Goal: Information Seeking & Learning: Compare options

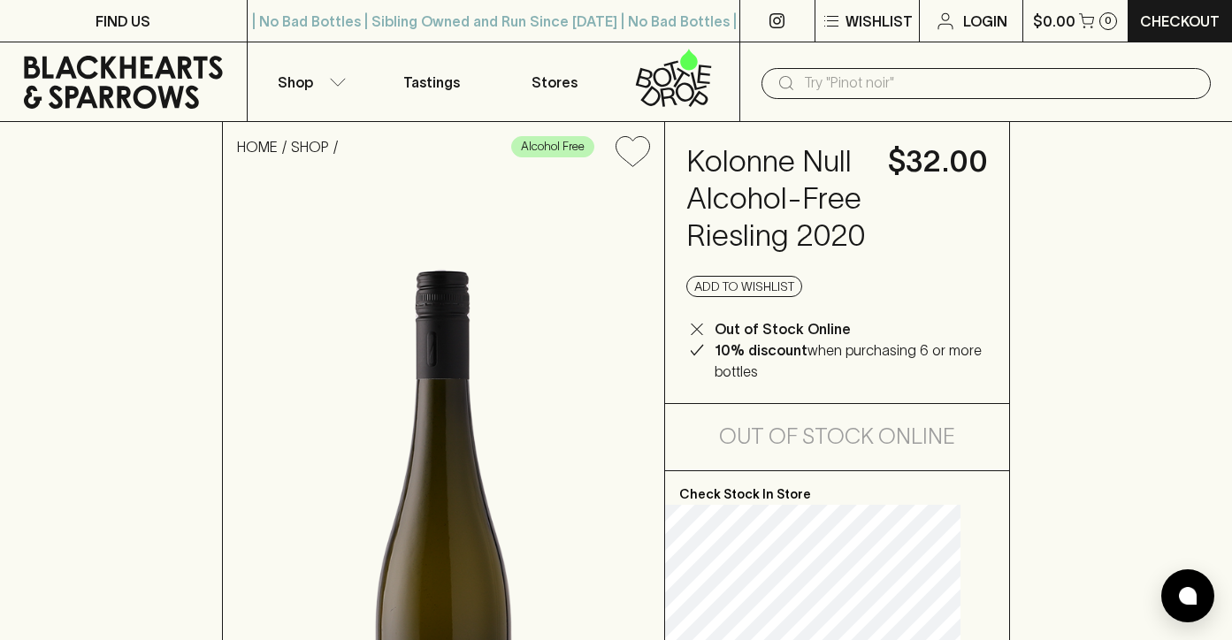
click at [855, 94] on input "text" at bounding box center [1000, 83] width 393 height 28
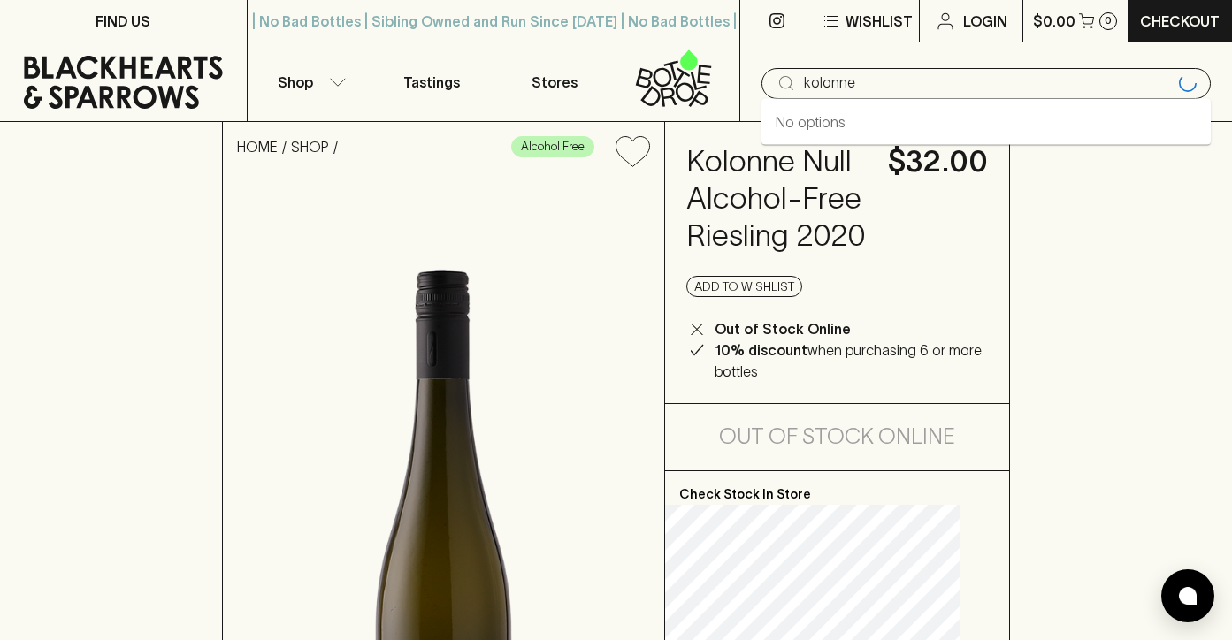
type input "kolonne"
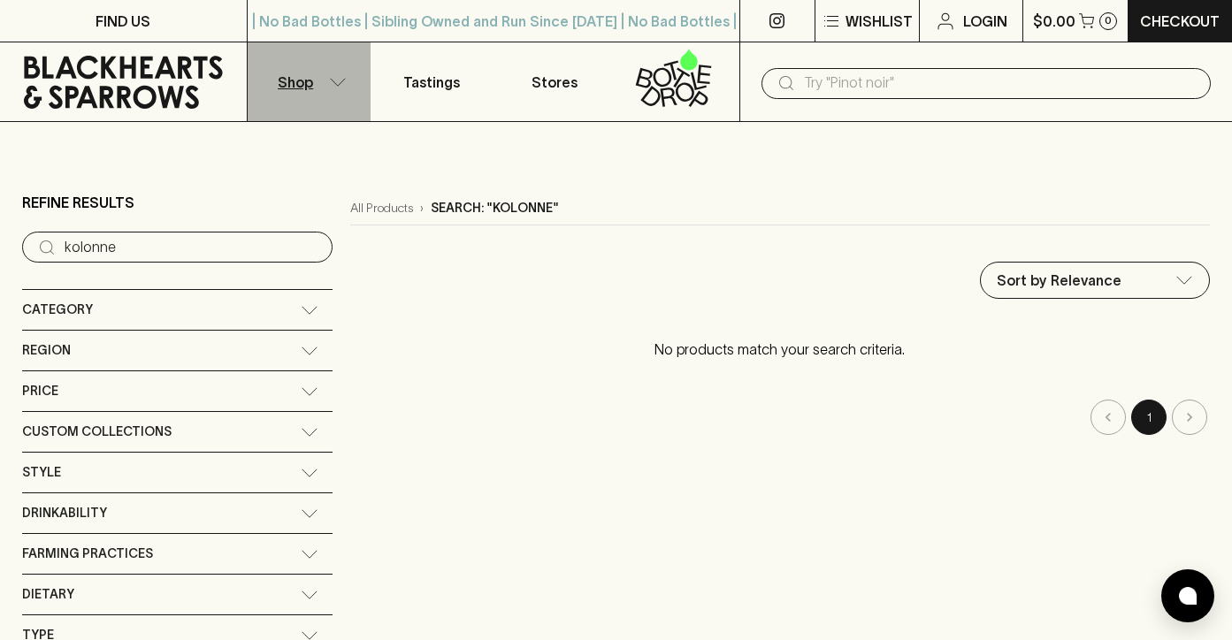
click at [338, 74] on button "Shop" at bounding box center [309, 81] width 123 height 79
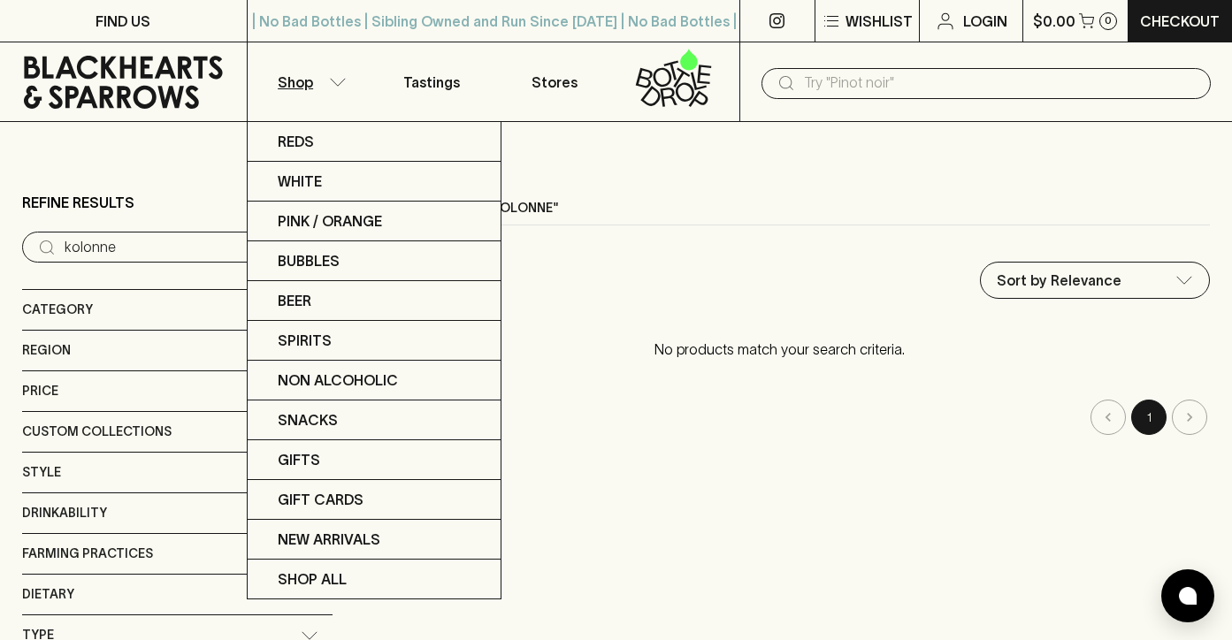
click at [338, 73] on div at bounding box center [616, 320] width 1232 height 640
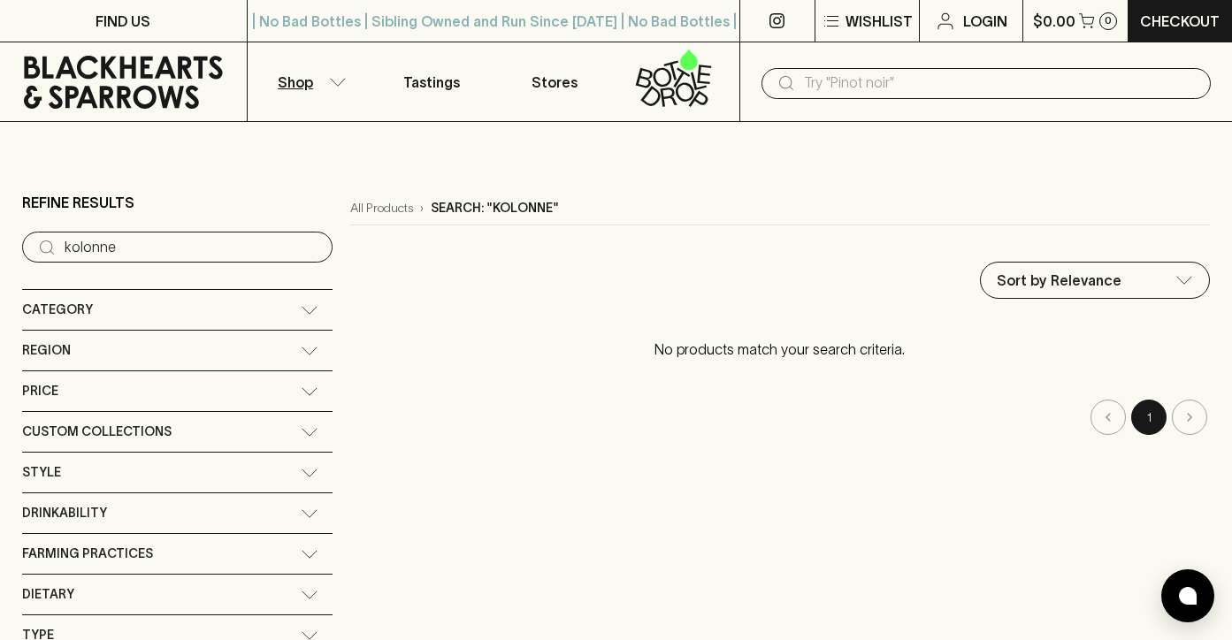
click at [218, 304] on div "Category" at bounding box center [177, 310] width 310 height 40
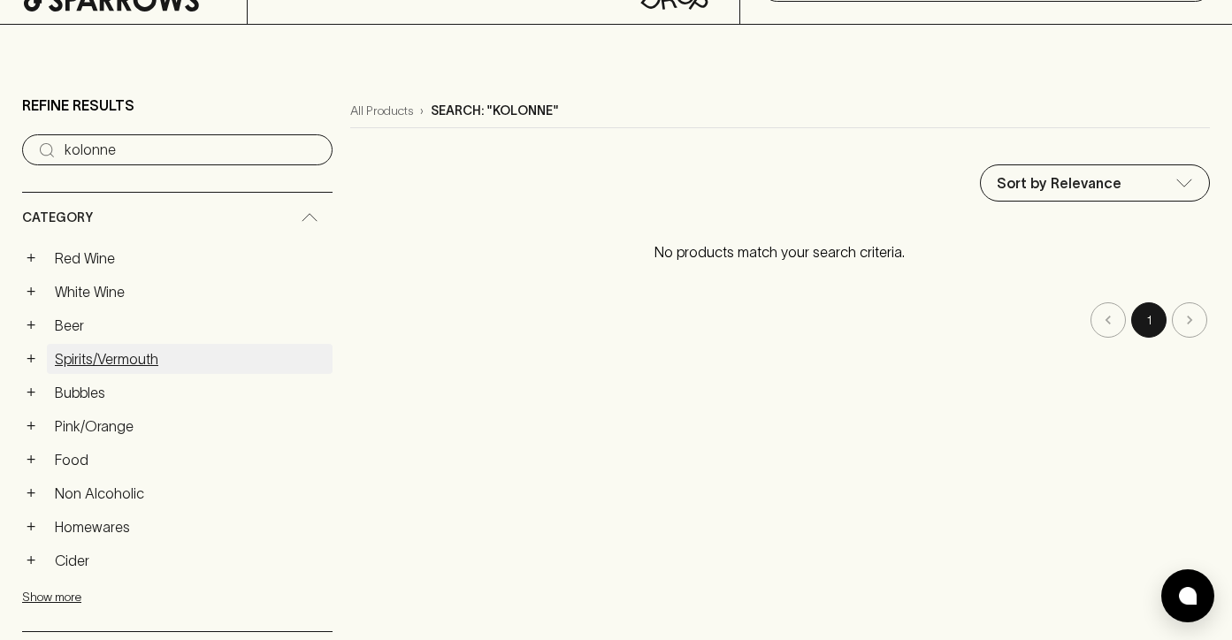
scroll to position [145, 0]
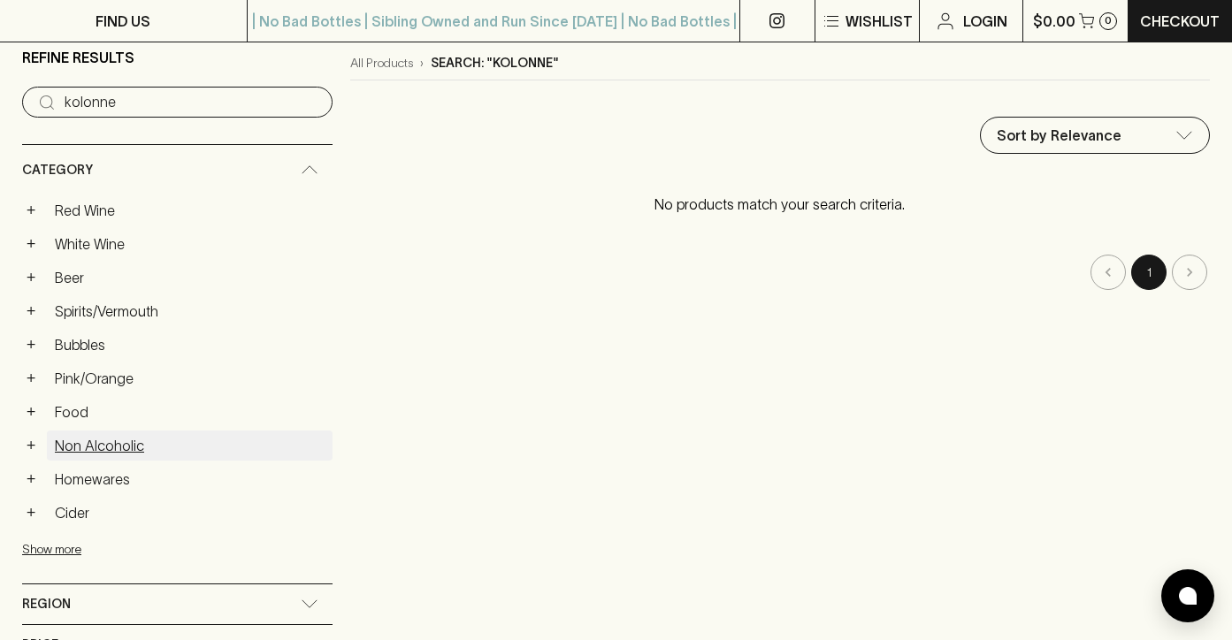
click at [150, 443] on link "Non Alcoholic" at bounding box center [190, 446] width 286 height 30
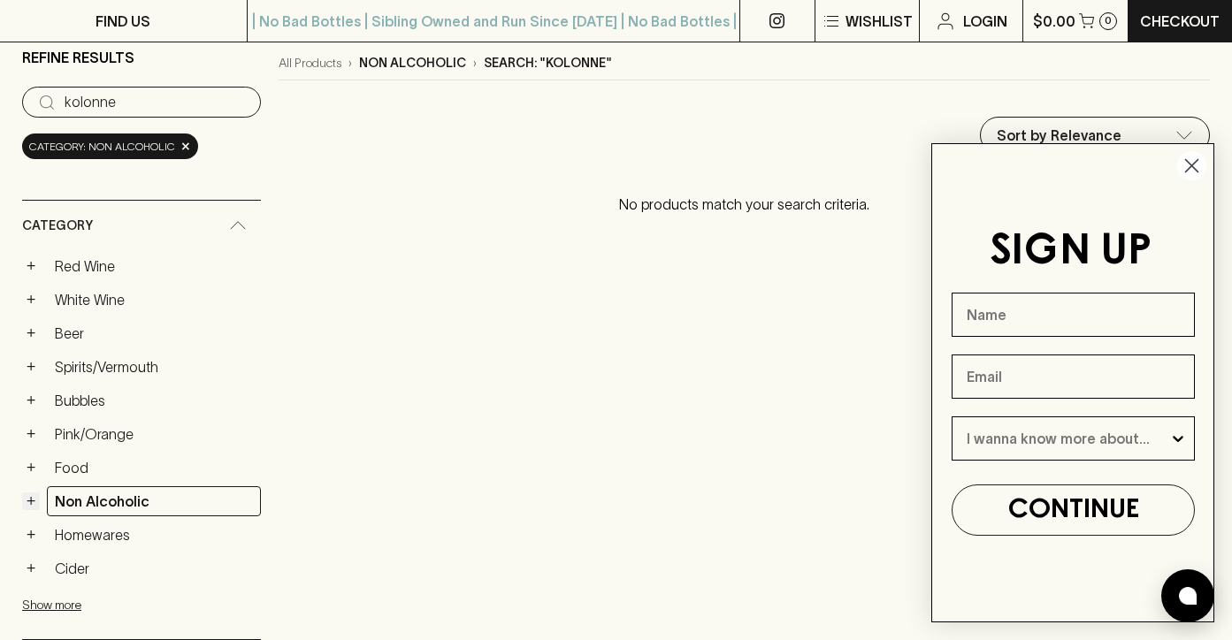
click at [30, 500] on button "+" at bounding box center [31, 502] width 18 height 18
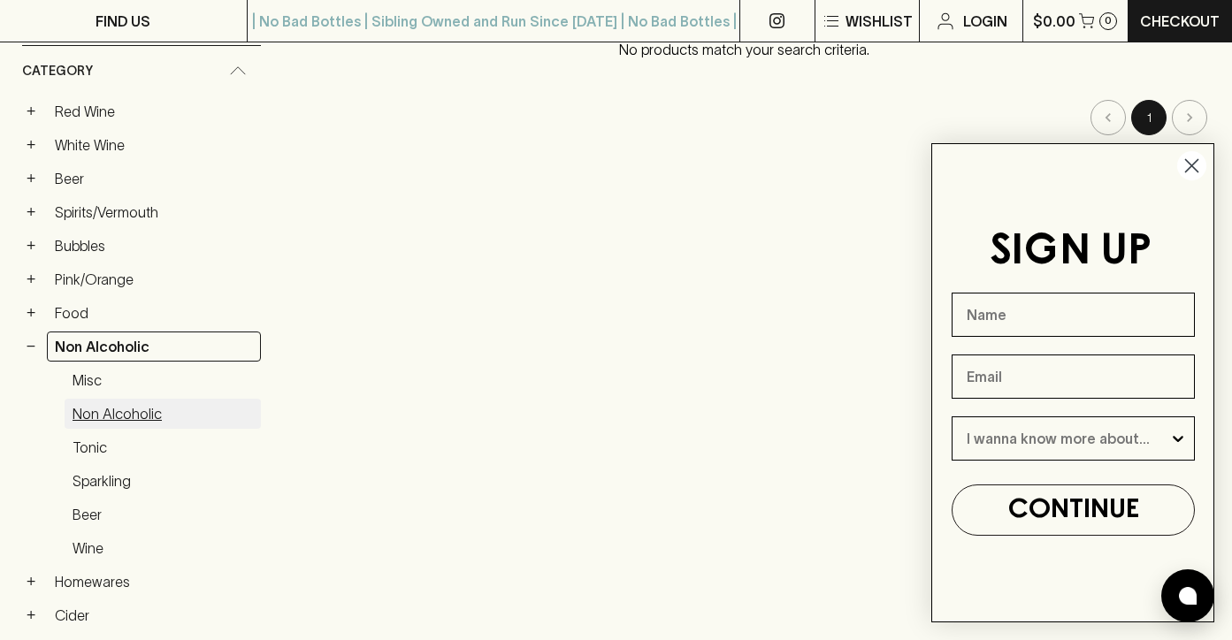
scroll to position [302, 0]
click at [99, 541] on link "Wine" at bounding box center [163, 546] width 196 height 30
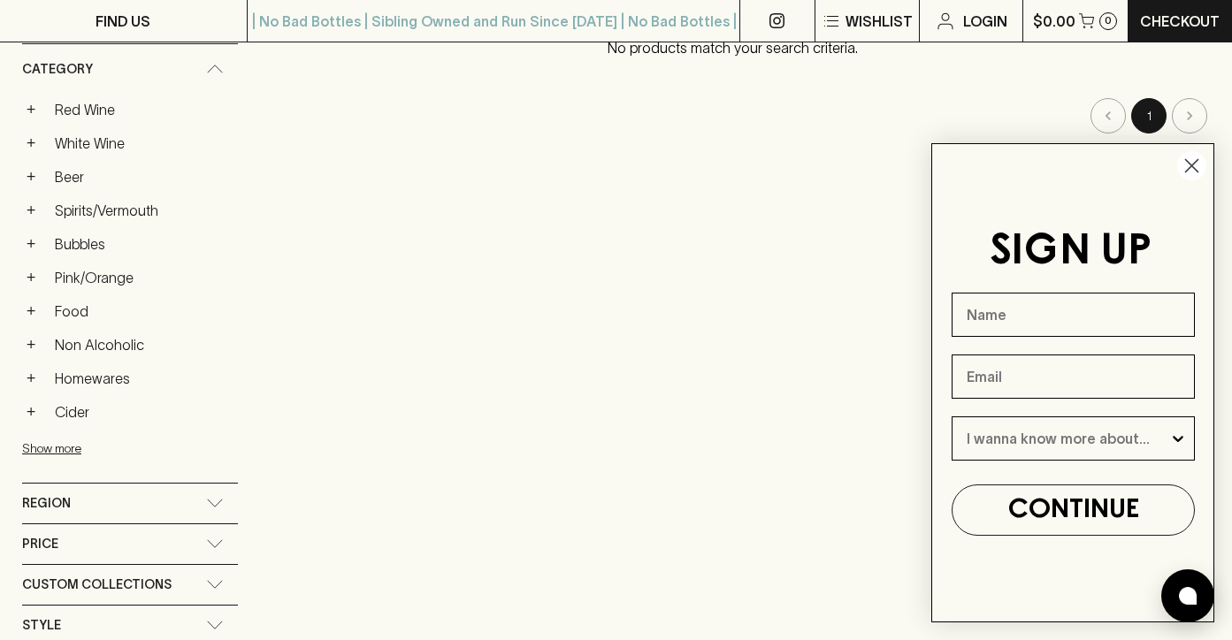
click at [1184, 166] on circle "Close dialog" at bounding box center [1191, 165] width 29 height 29
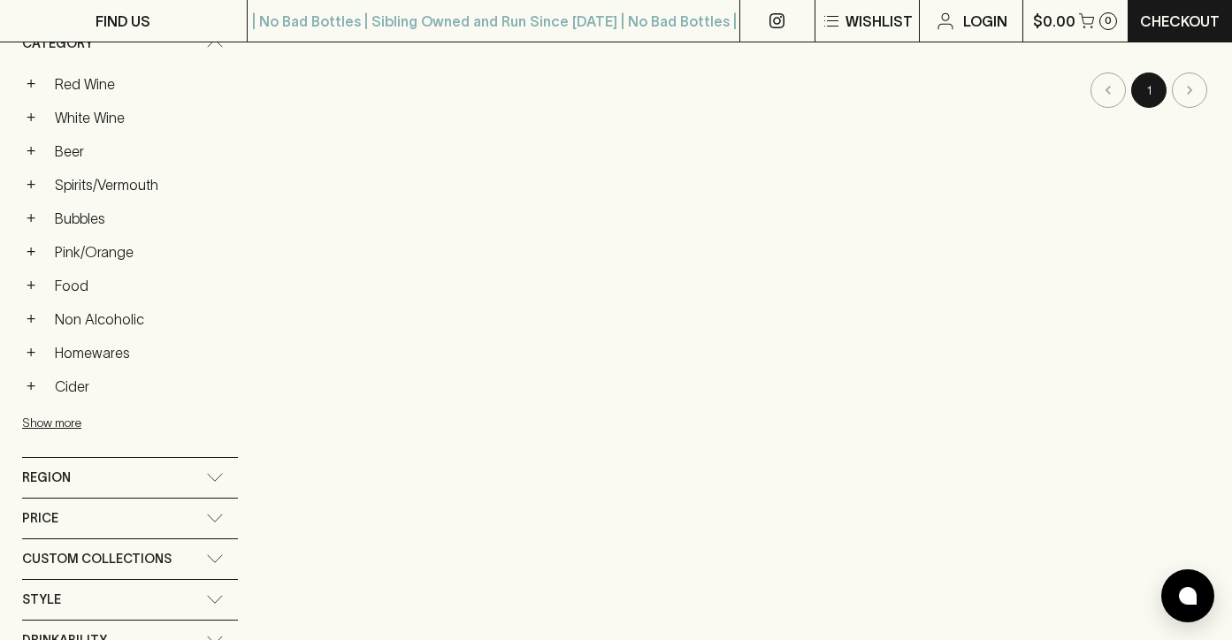
scroll to position [315, 0]
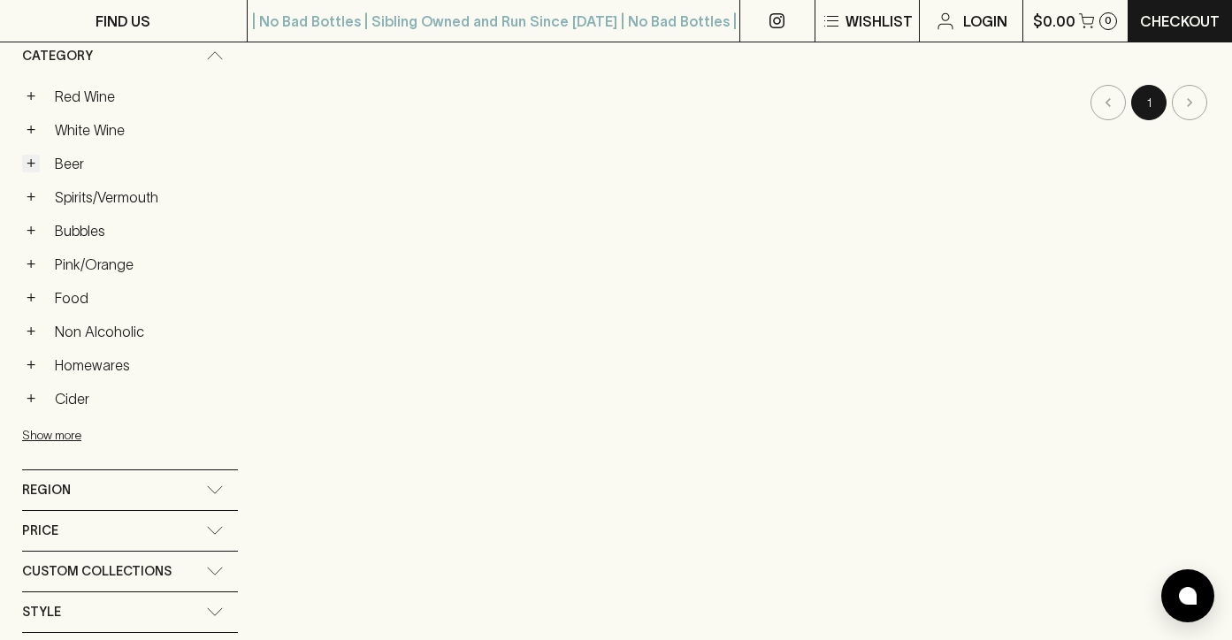
click at [30, 162] on button "+" at bounding box center [31, 164] width 18 height 18
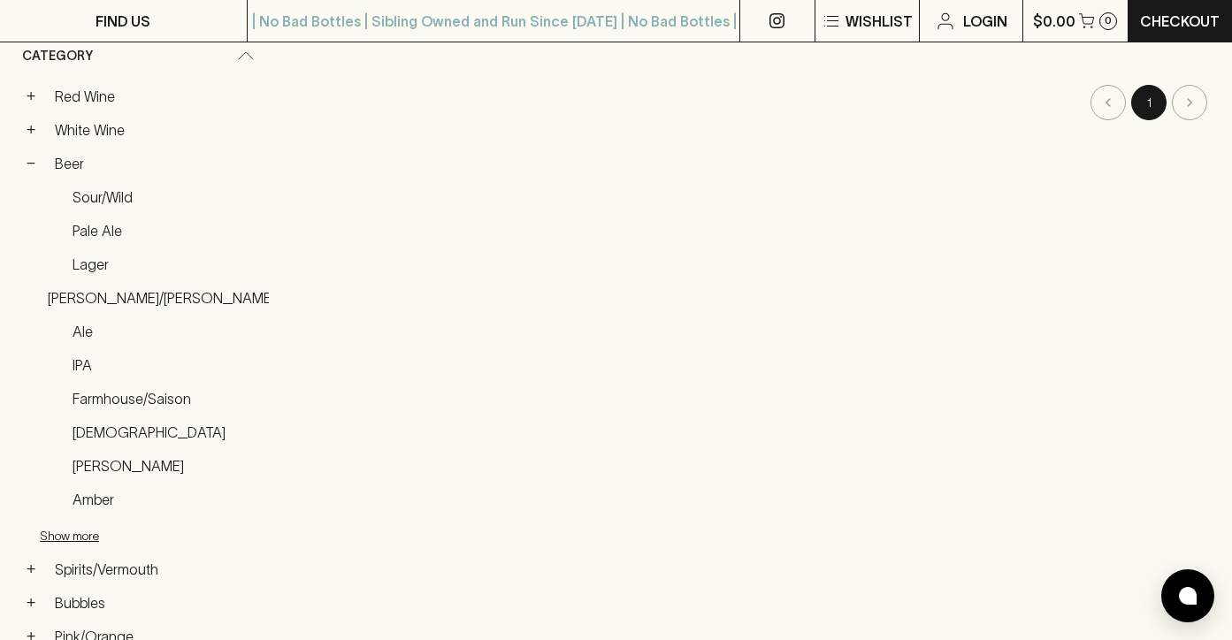
click at [111, 220] on link "Pale Ale" at bounding box center [167, 231] width 204 height 30
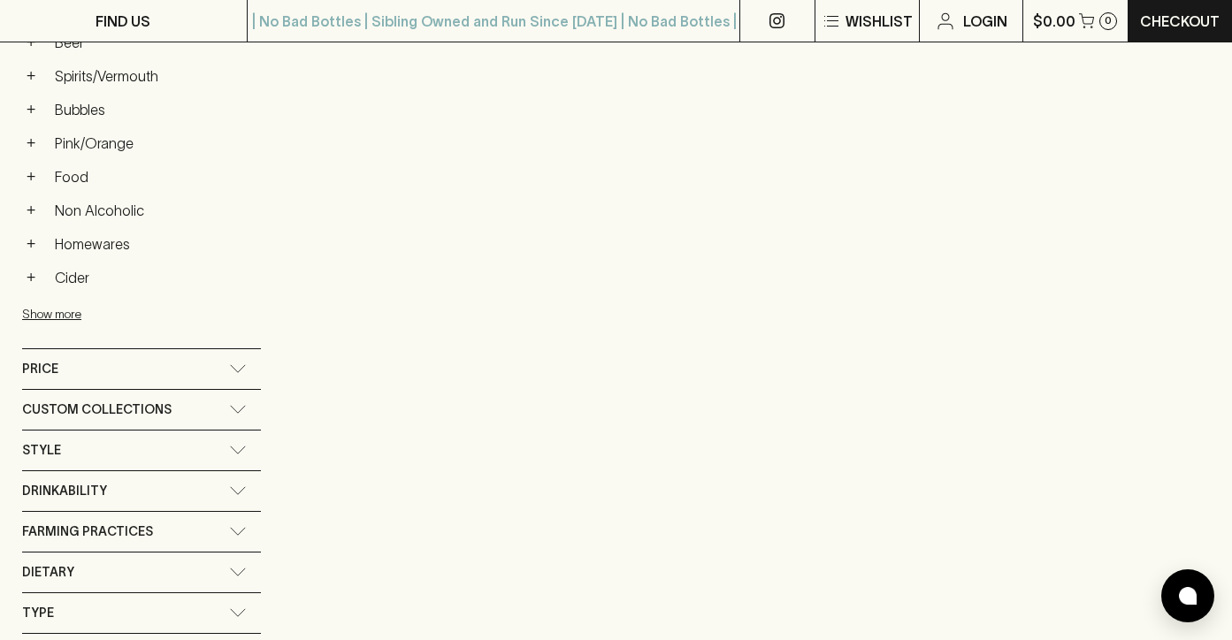
scroll to position [274, 0]
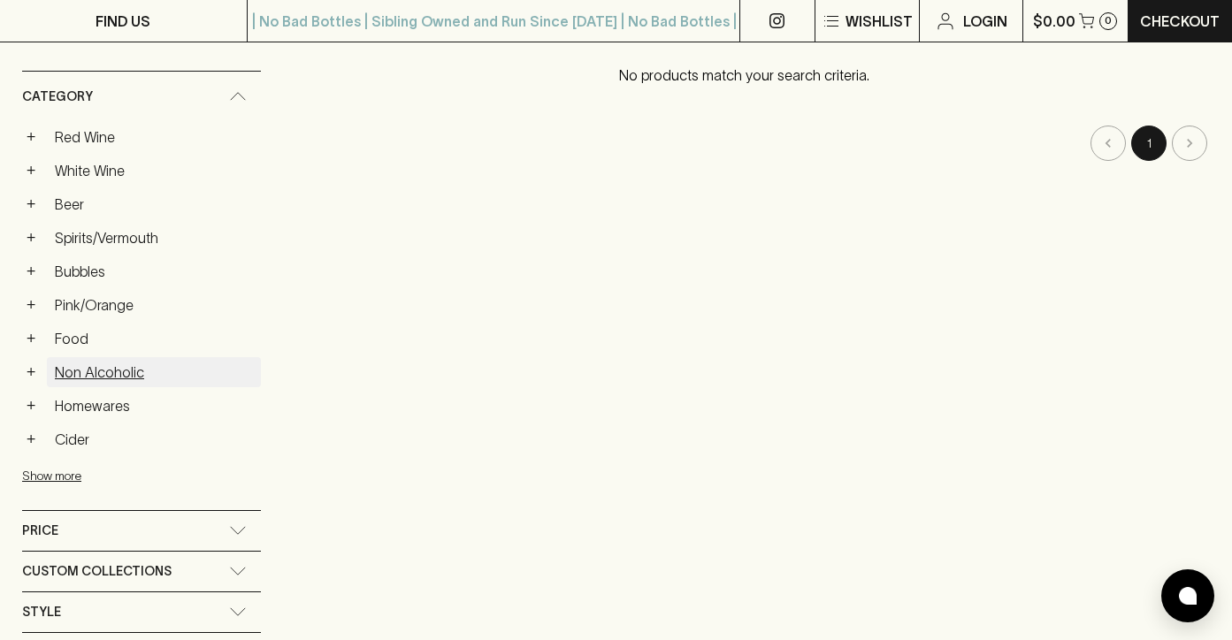
click at [68, 364] on link "Non Alcoholic" at bounding box center [154, 372] width 214 height 30
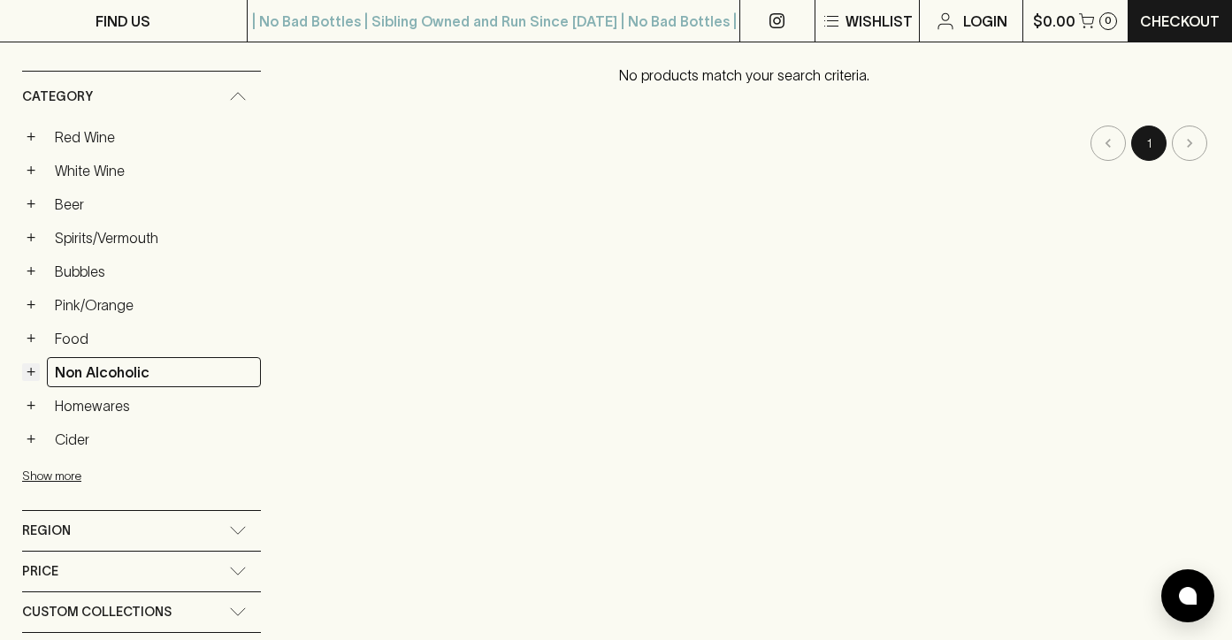
click at [34, 370] on button "+" at bounding box center [31, 372] width 18 height 18
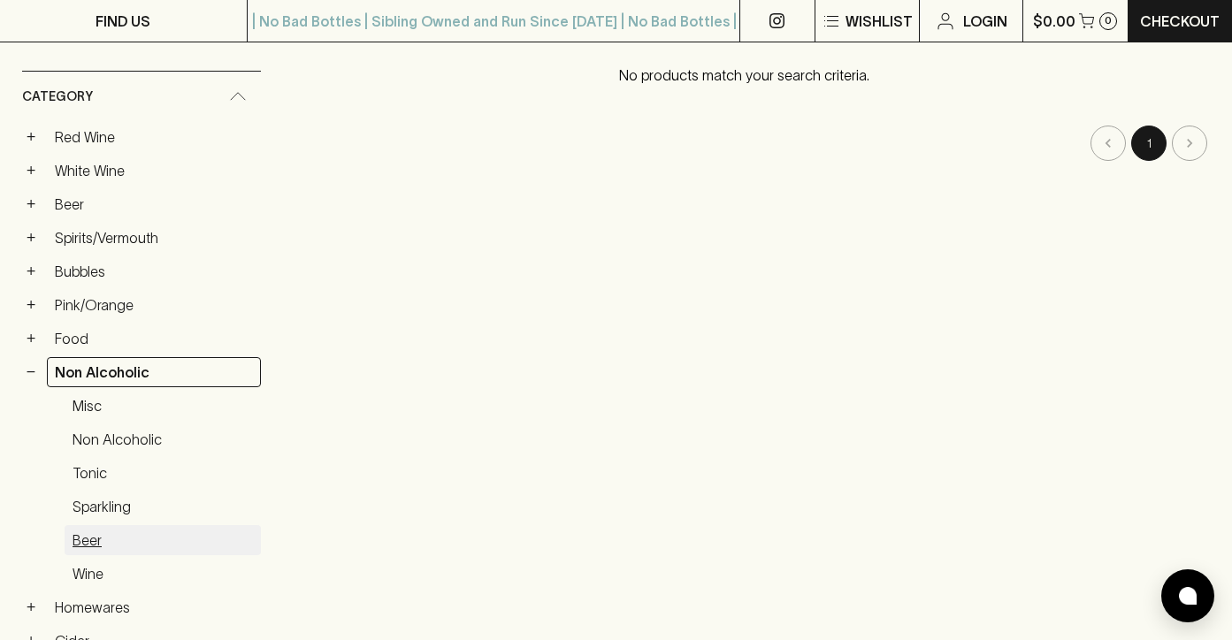
click at [86, 539] on link "Beer" at bounding box center [163, 540] width 196 height 30
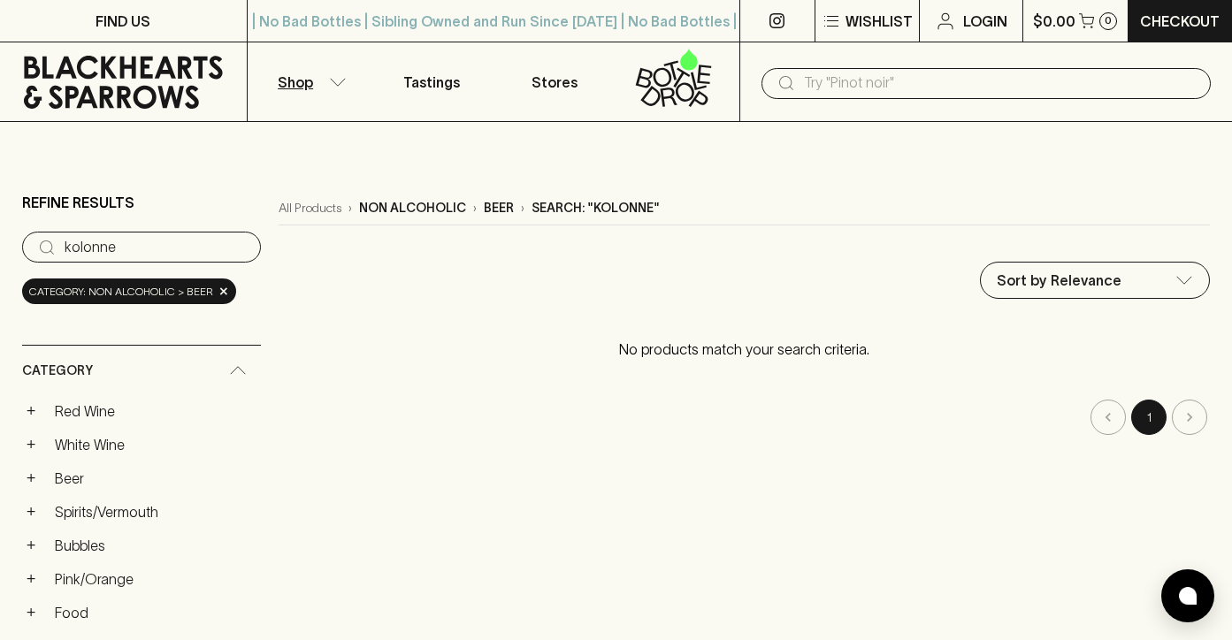
click at [169, 238] on input "kolonne" at bounding box center [156, 247] width 182 height 28
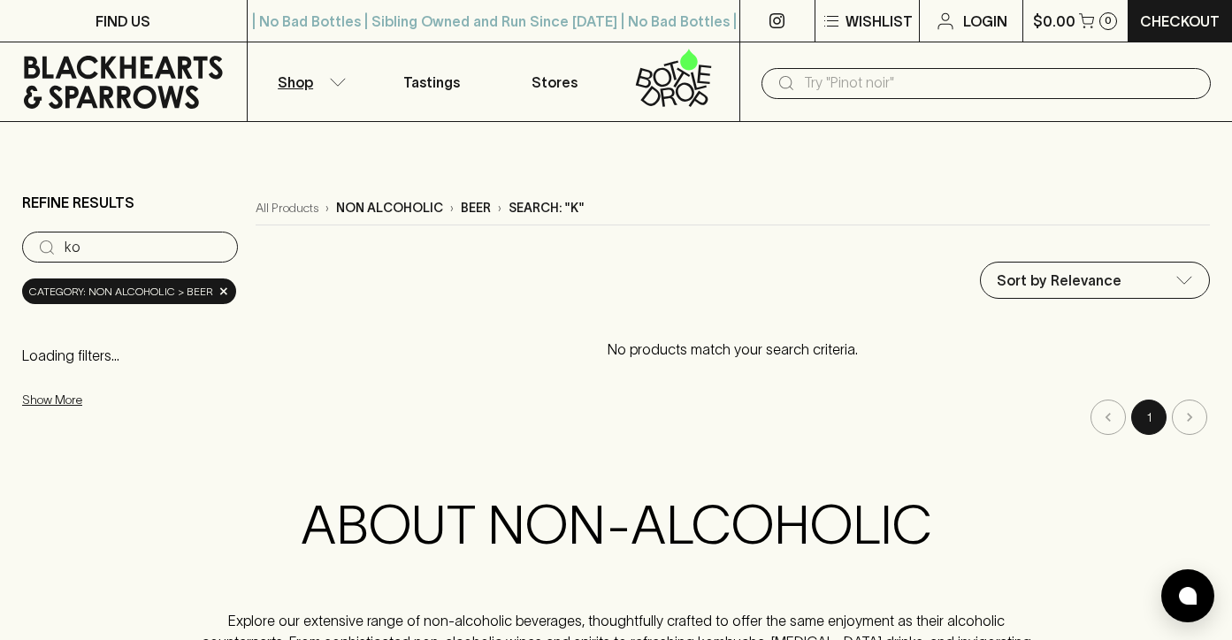
type input "k"
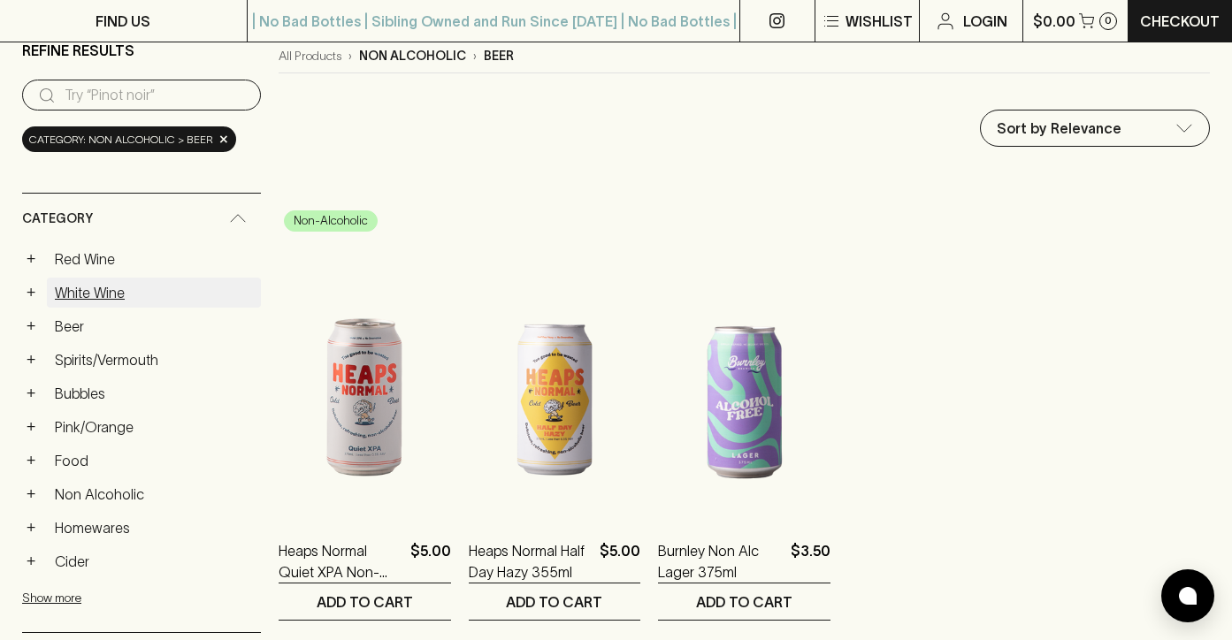
scroll to position [156, 0]
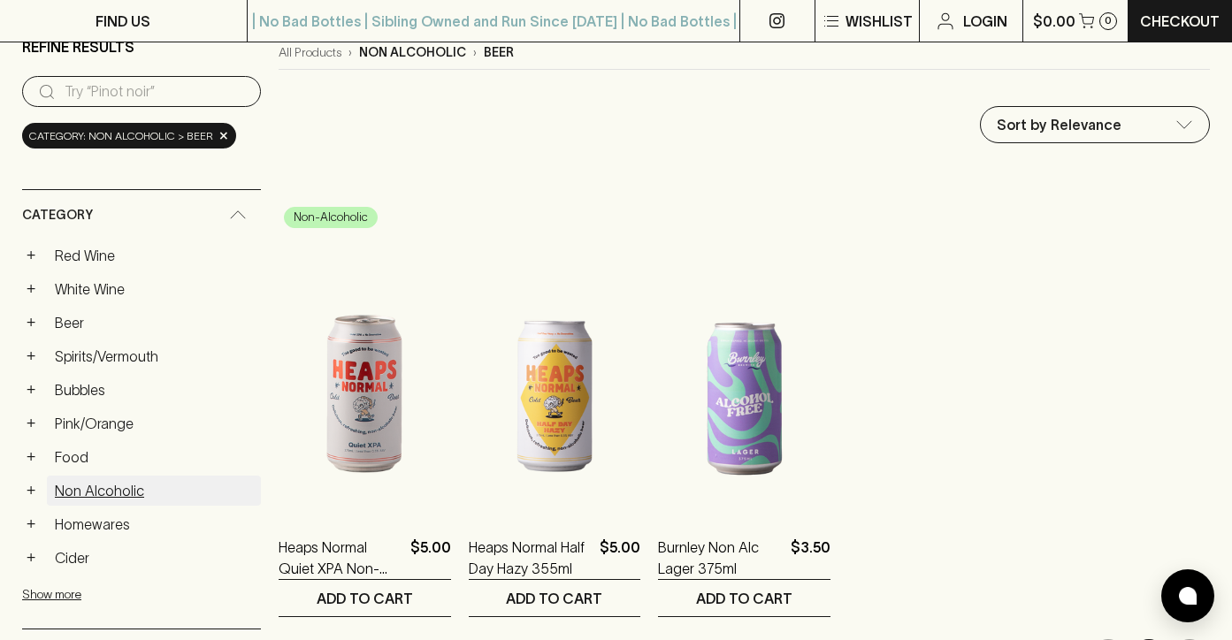
click at [75, 485] on link "Non Alcoholic" at bounding box center [154, 491] width 214 height 30
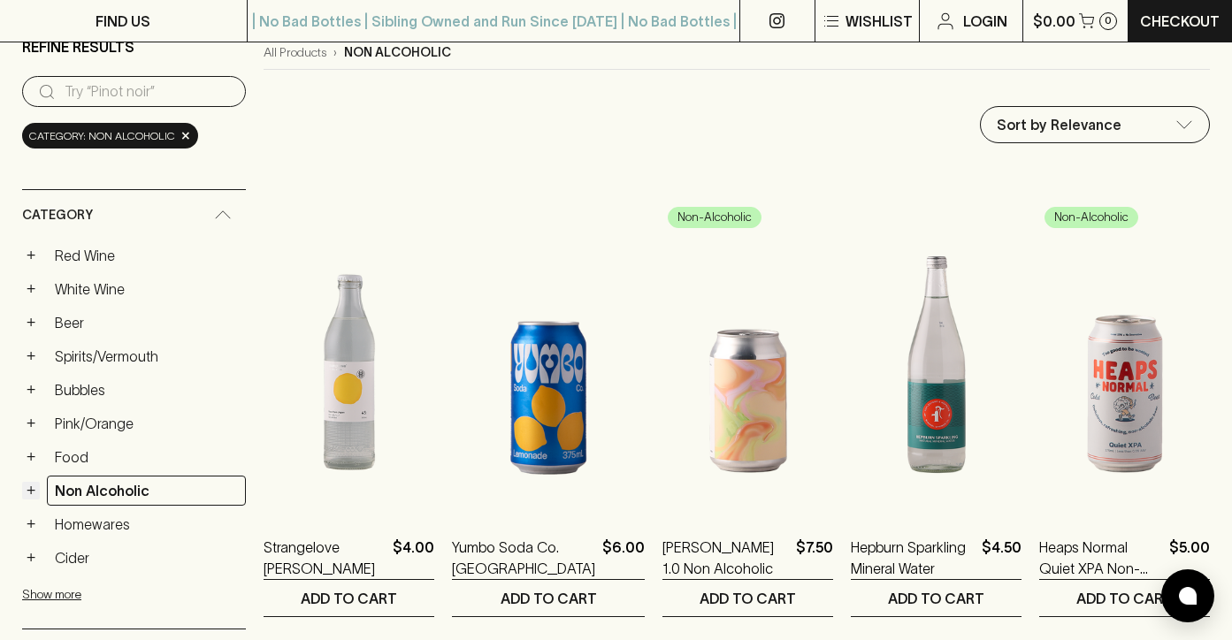
click at [30, 487] on button "+" at bounding box center [31, 491] width 18 height 18
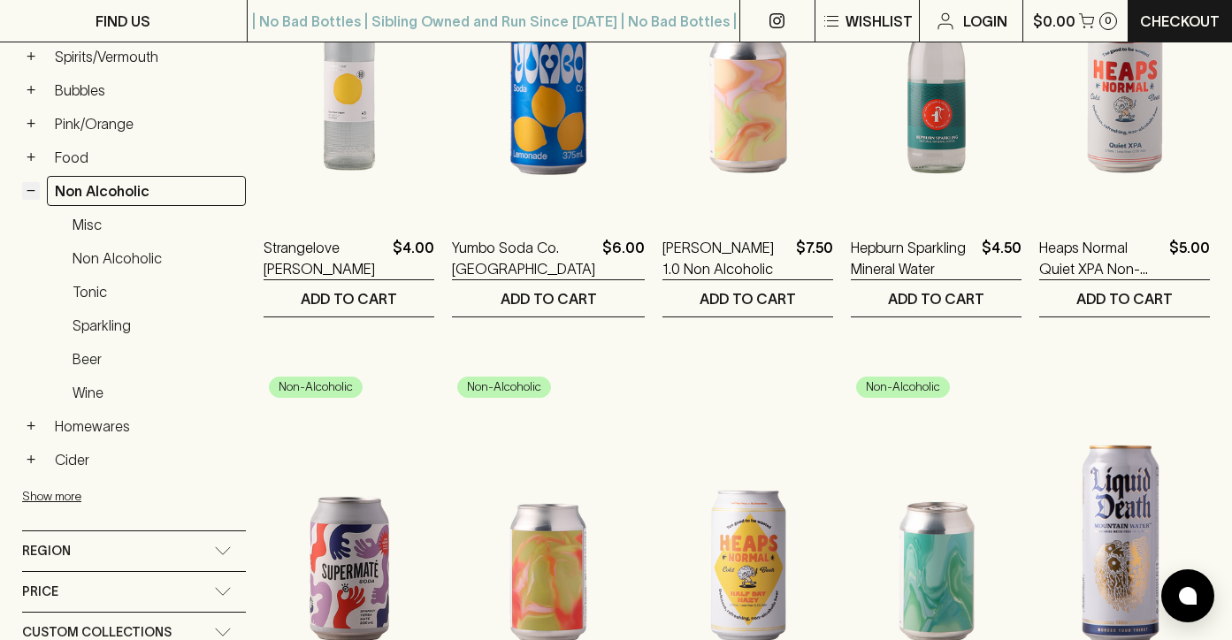
scroll to position [496, 0]
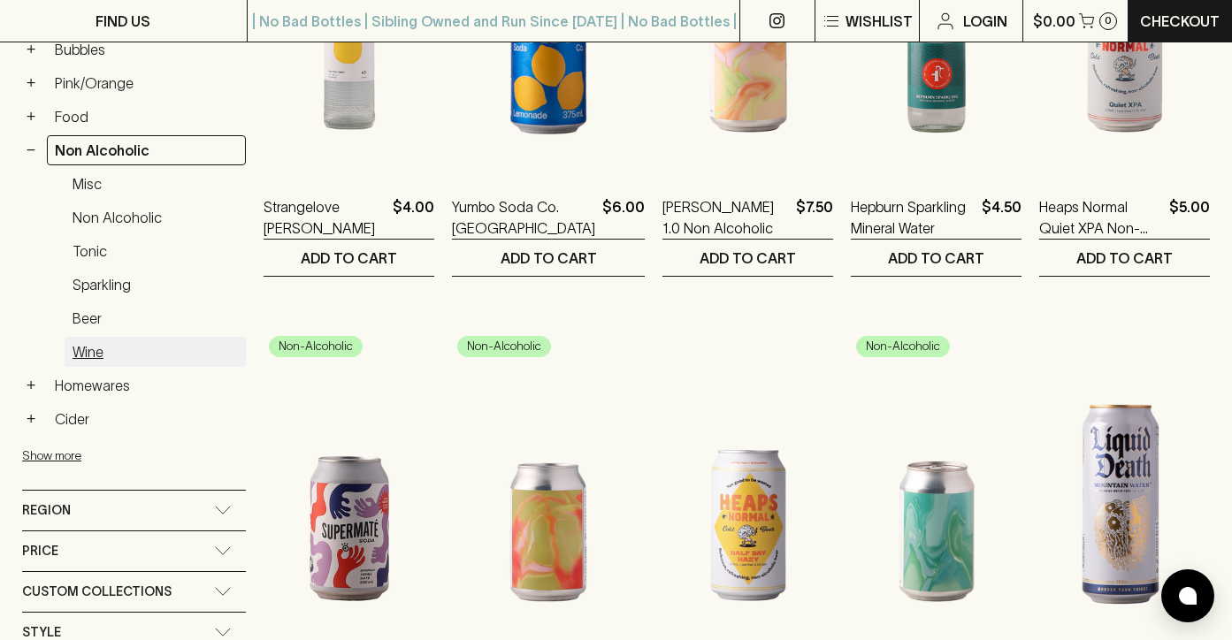
click at [84, 357] on link "Wine" at bounding box center [155, 352] width 181 height 30
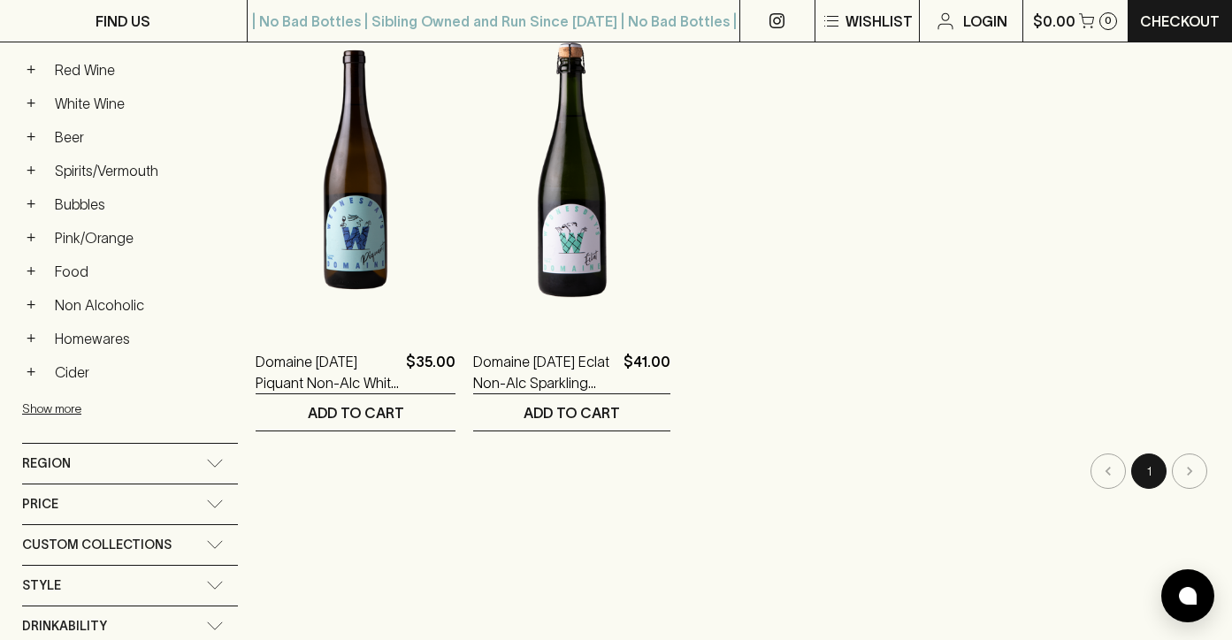
scroll to position [239, 0]
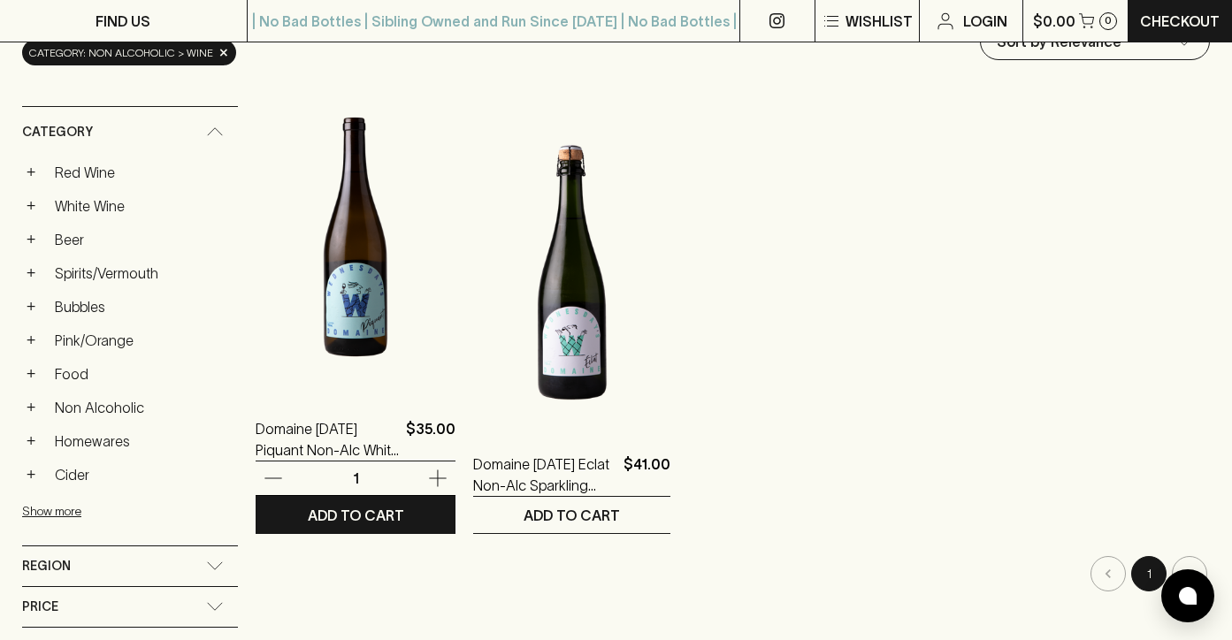
click at [319, 312] on img at bounding box center [356, 236] width 200 height 309
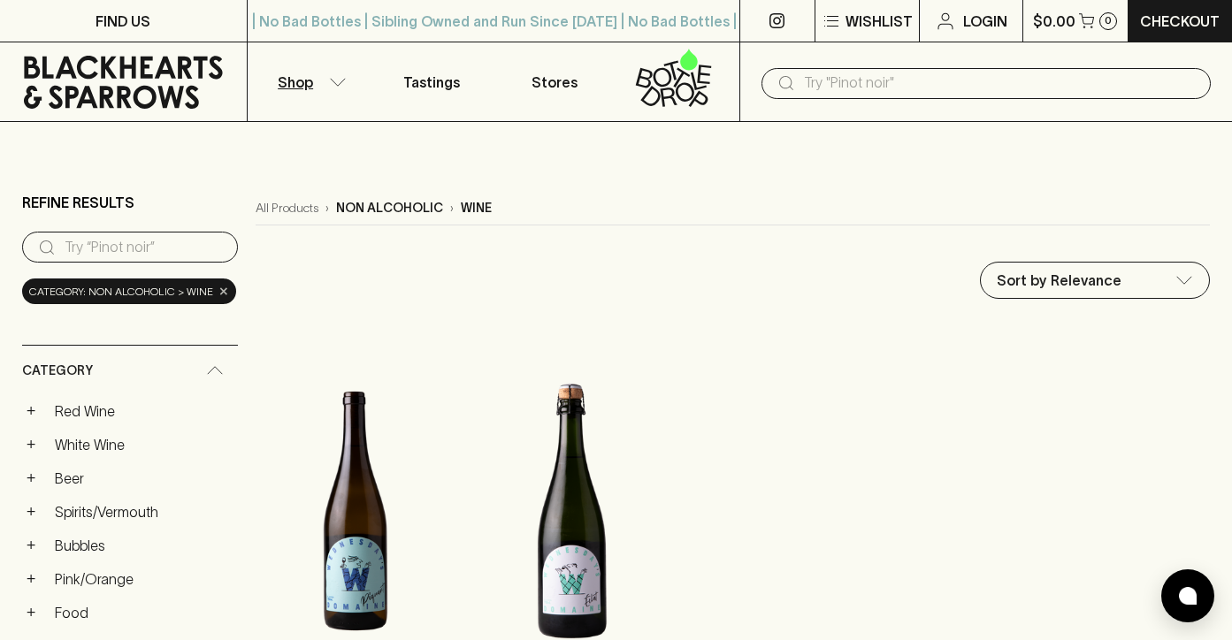
click at [220, 290] on span "×" at bounding box center [223, 291] width 11 height 19
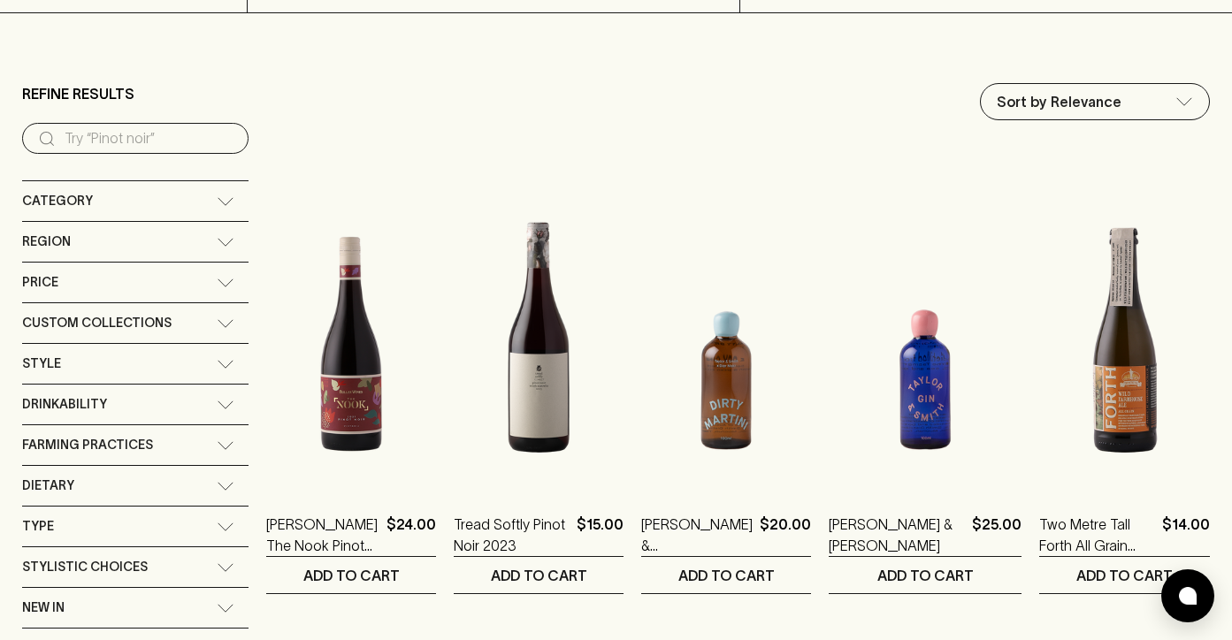
scroll to position [111, 0]
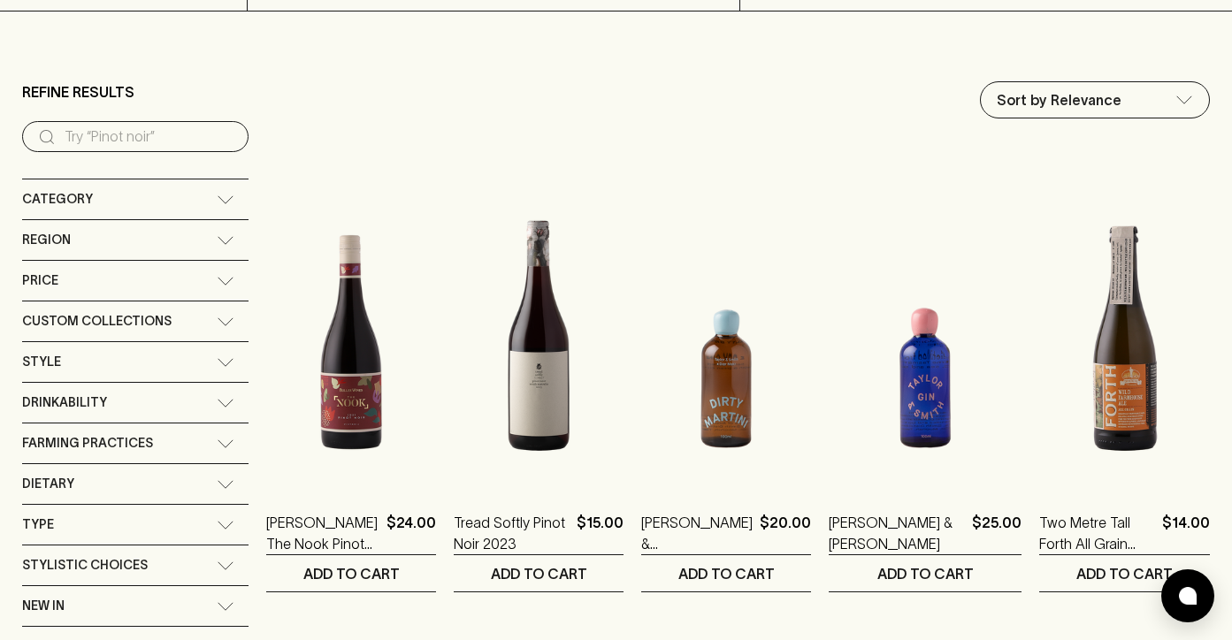
click at [218, 198] on icon at bounding box center [225, 198] width 15 height 7
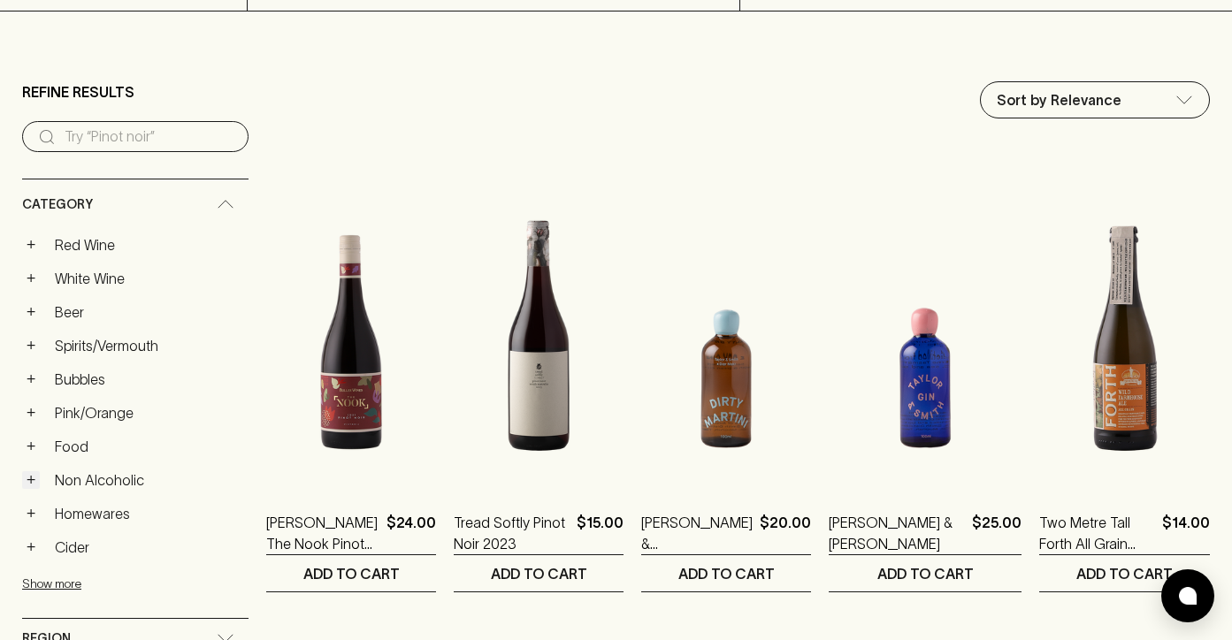
click at [31, 485] on button "+" at bounding box center [31, 480] width 18 height 18
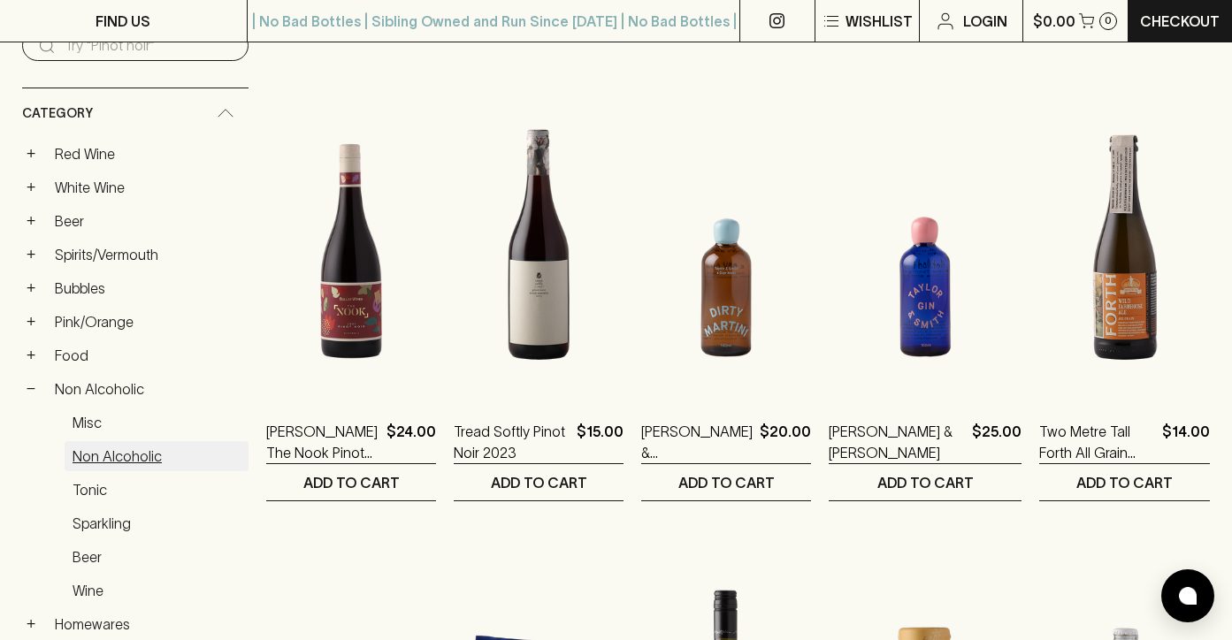
scroll to position [280, 0]
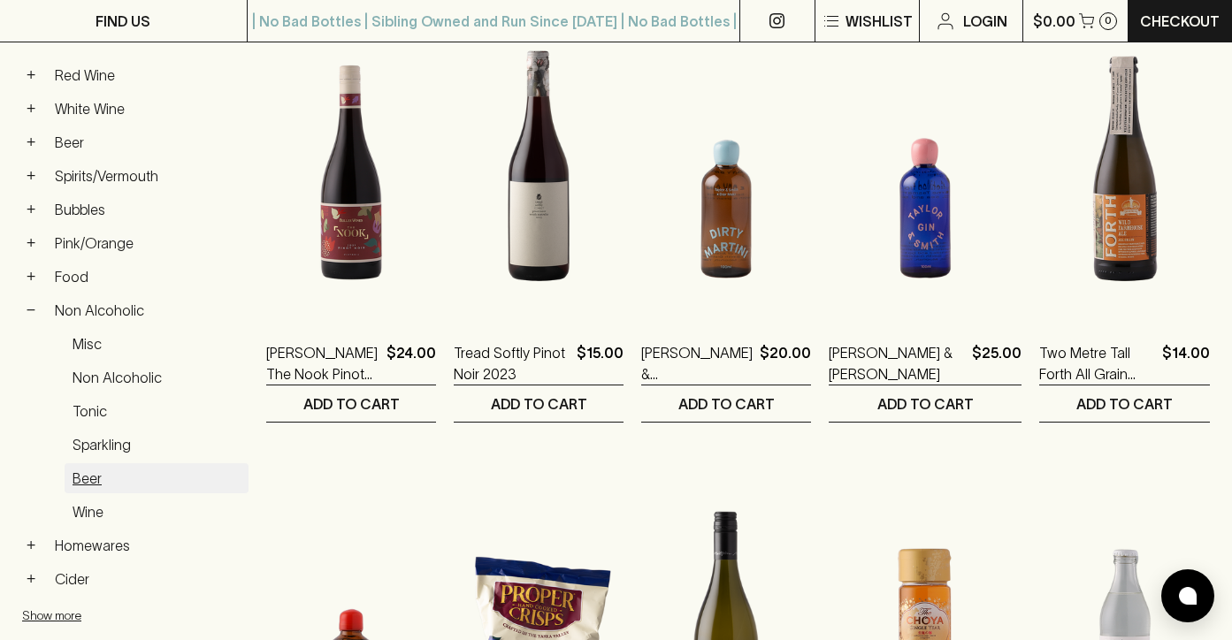
click at [80, 481] on link "Beer" at bounding box center [157, 478] width 184 height 30
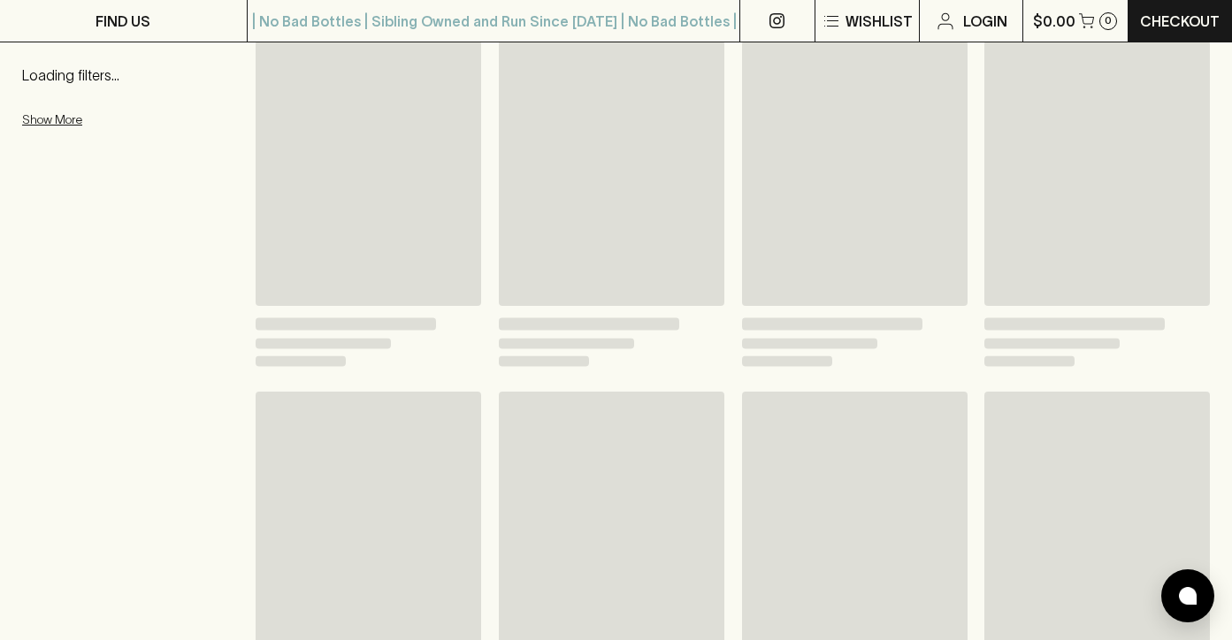
scroll to position [336, 0]
